Goal: Transaction & Acquisition: Purchase product/service

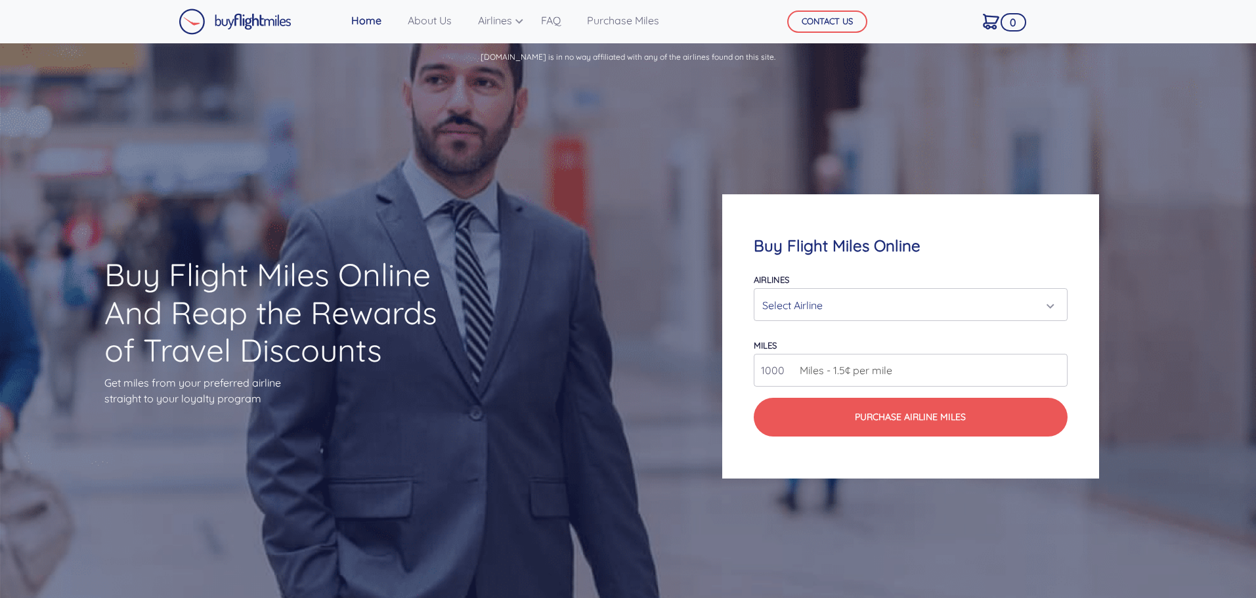
click at [854, 310] on div "Select Airline" at bounding box center [906, 305] width 288 height 25
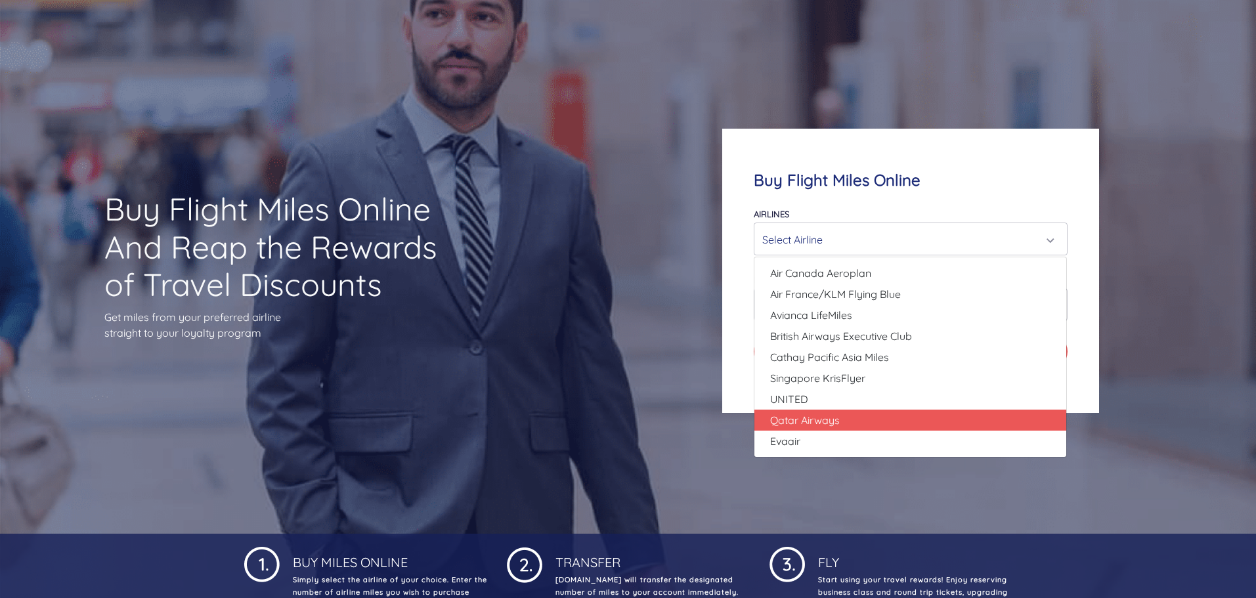
scroll to position [131, 0]
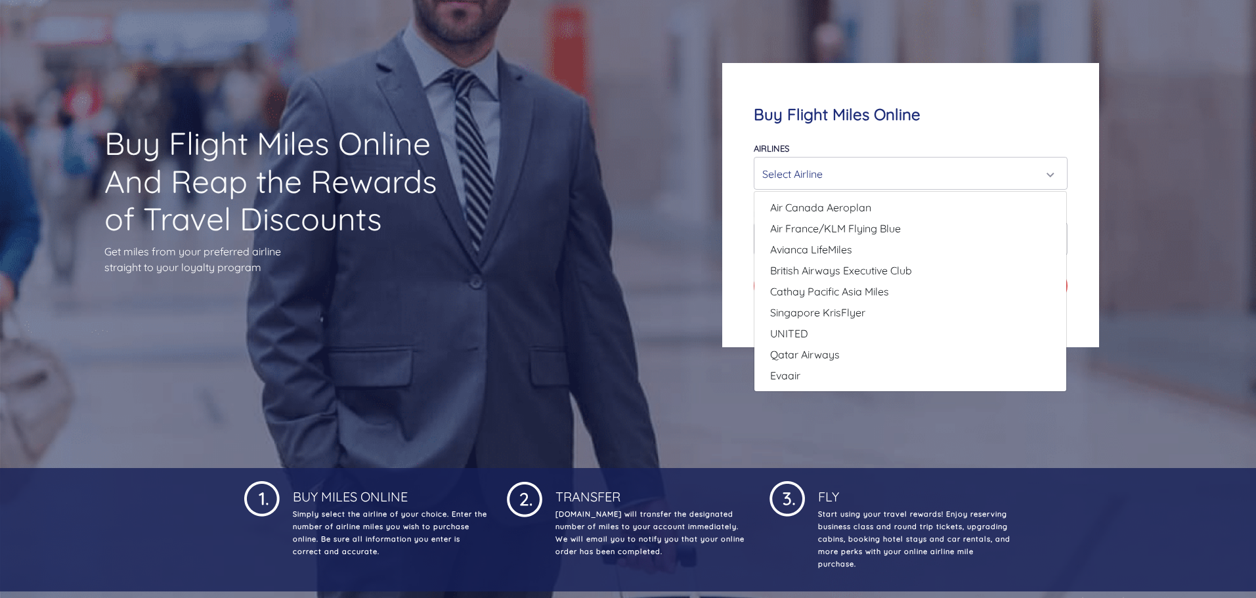
click at [605, 331] on div "Buy Flight Miles Online And Reap the Rewards of Travel Discounts Get miles from…" at bounding box center [628, 205] width 1256 height 526
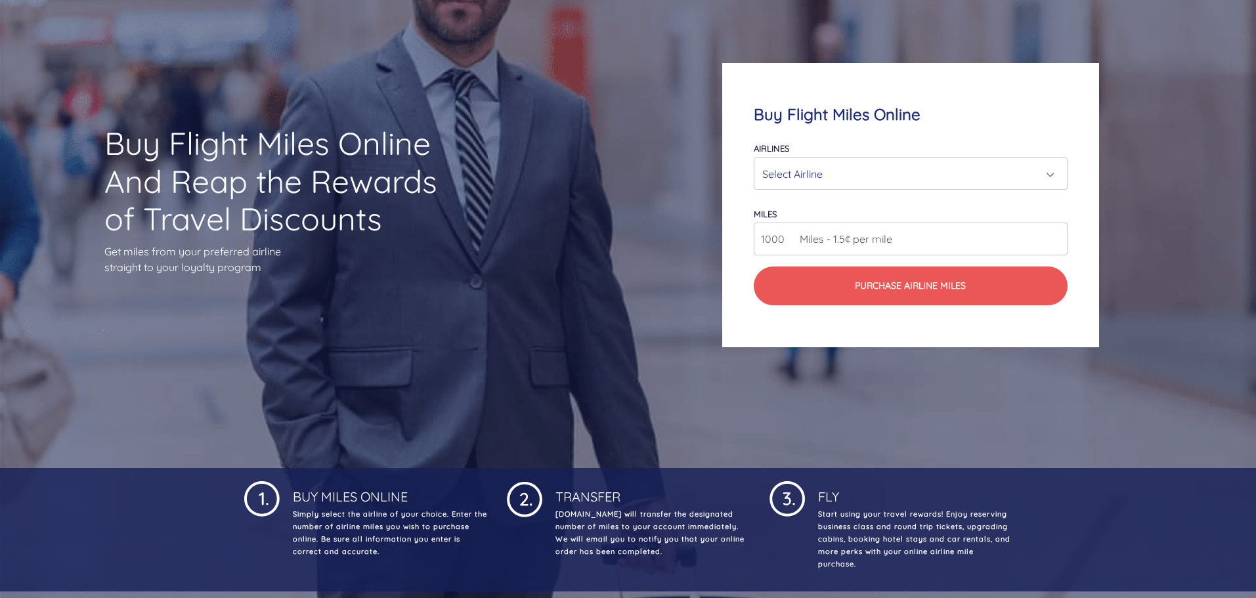
click at [816, 181] on div "Select Airline" at bounding box center [906, 174] width 288 height 25
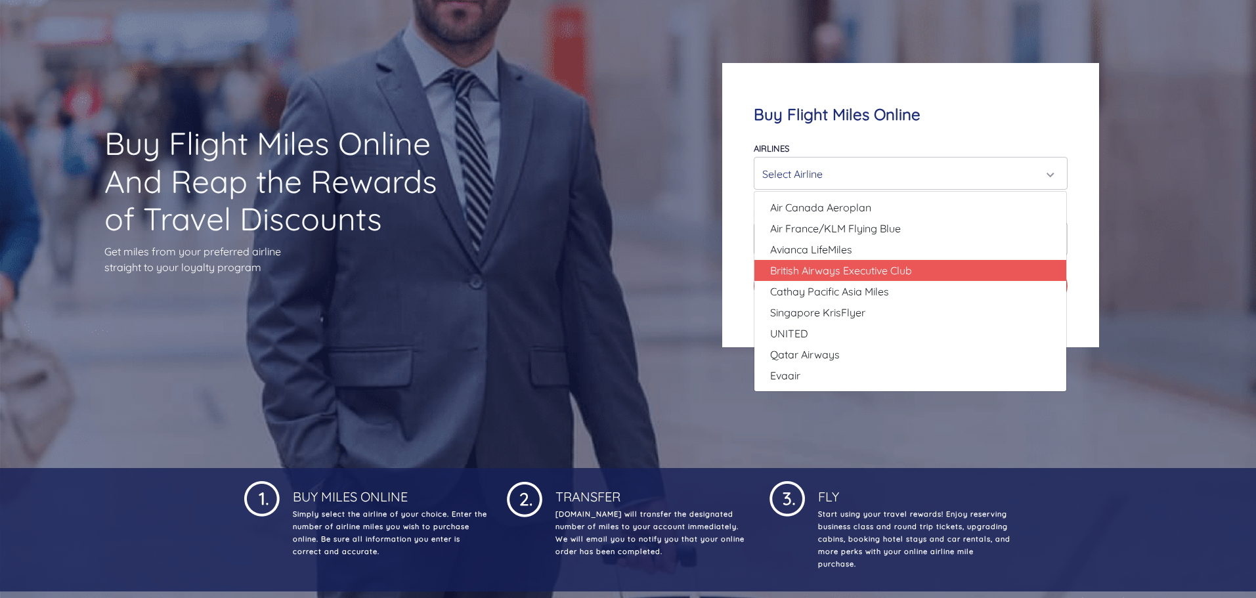
click at [807, 269] on span "British Airways Executive Club" at bounding box center [841, 271] width 142 height 16
select select "British Airways Executive Club"
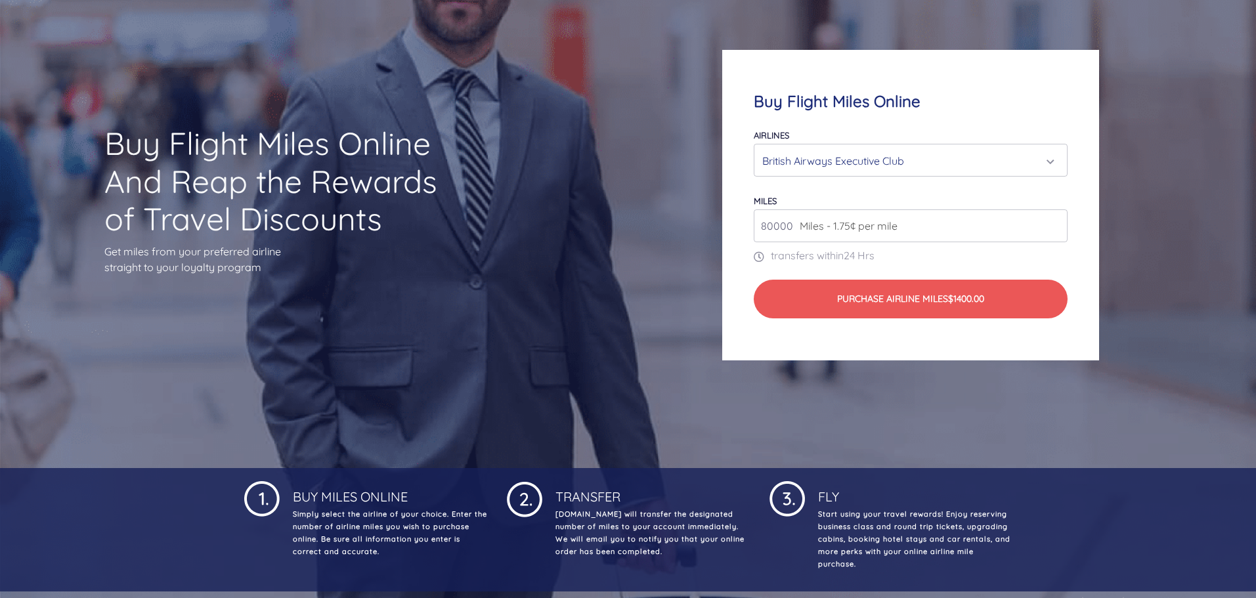
click at [817, 236] on input "80000" at bounding box center [910, 225] width 313 height 33
click at [1057, 219] on input "81000" at bounding box center [910, 225] width 313 height 33
click at [1057, 219] on input "82000" at bounding box center [910, 225] width 313 height 33
click at [1057, 219] on input "83000" at bounding box center [910, 225] width 313 height 33
click at [1057, 219] on input "84000" at bounding box center [910, 225] width 313 height 33
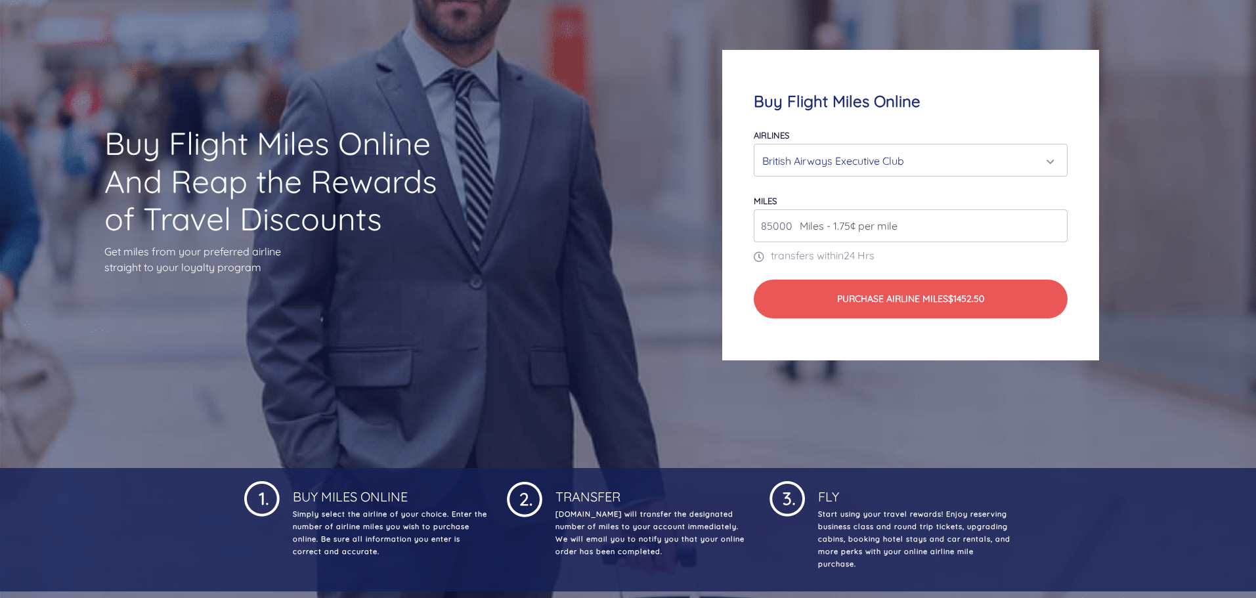
click at [1057, 219] on input "85000" at bounding box center [910, 225] width 313 height 33
click at [1057, 219] on input "105000" at bounding box center [910, 225] width 313 height 33
click at [1057, 219] on input "122000" at bounding box center [910, 225] width 313 height 33
type input "175000"
click at [1056, 221] on input "175000" at bounding box center [910, 225] width 313 height 33
